Goal: Obtain resource: Download file/media

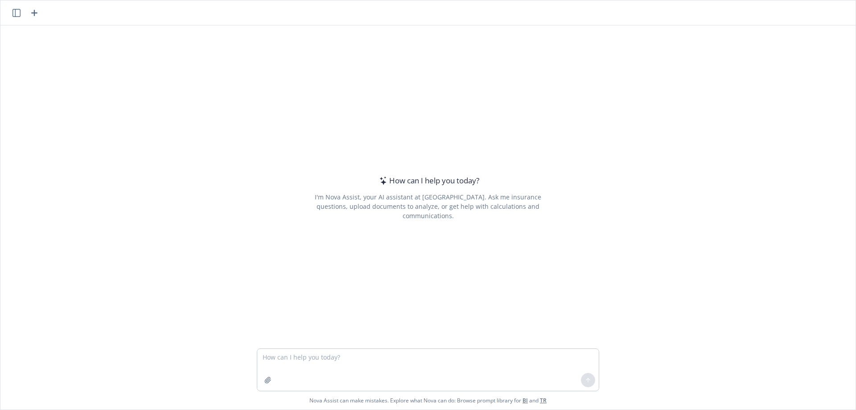
click at [16, 16] on icon "button" at bounding box center [16, 13] width 8 height 8
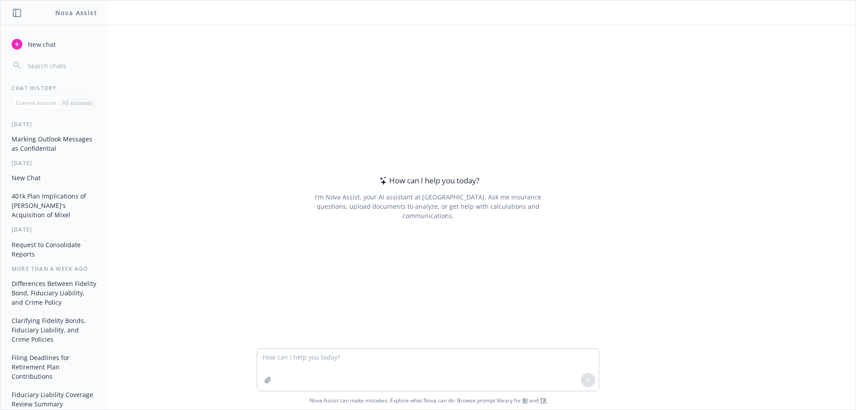
click at [43, 243] on button "Request to Consolidate Reports" at bounding box center [54, 249] width 92 height 24
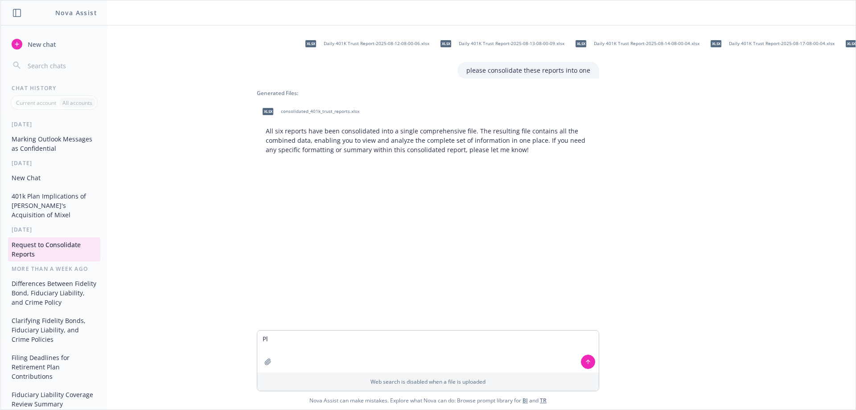
type textarea "P"
type textarea "consolidate these reports into one"
click at [261, 362] on button "button" at bounding box center [268, 361] width 14 height 14
click at [589, 321] on button at bounding box center [588, 319] width 14 height 14
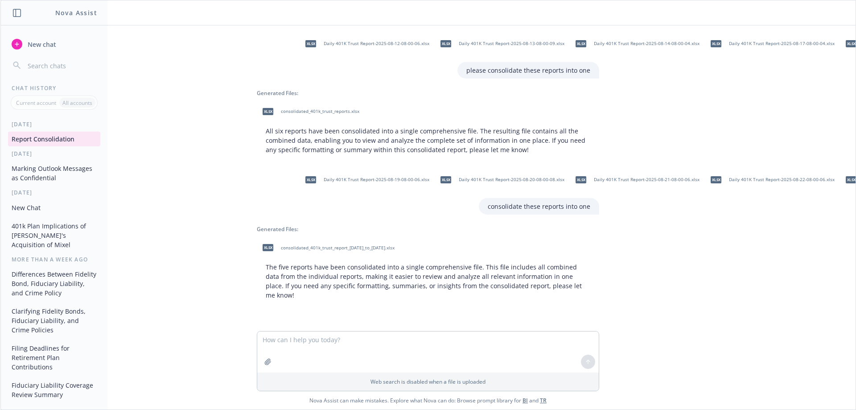
click at [365, 247] on span "consolidated_401k_trust_report_[DATE]_to_[DATE].xlsx" at bounding box center [338, 248] width 114 height 6
